Goal: Task Accomplishment & Management: Manage account settings

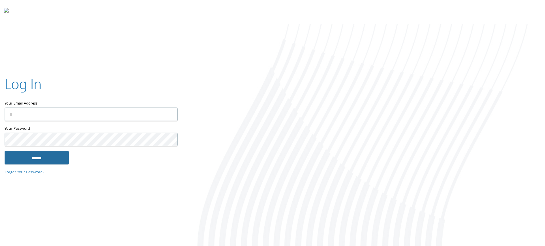
type input "**********"
click at [56, 156] on input "******" at bounding box center [37, 158] width 64 height 14
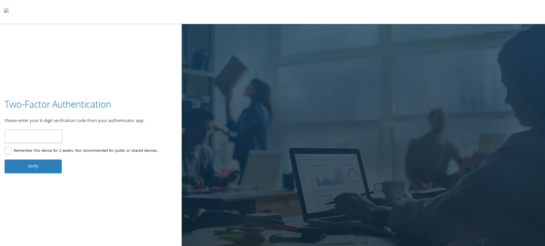
click at [42, 137] on input "number" at bounding box center [34, 135] width 58 height 13
type input "******"
